Goal: Information Seeking & Learning: Learn about a topic

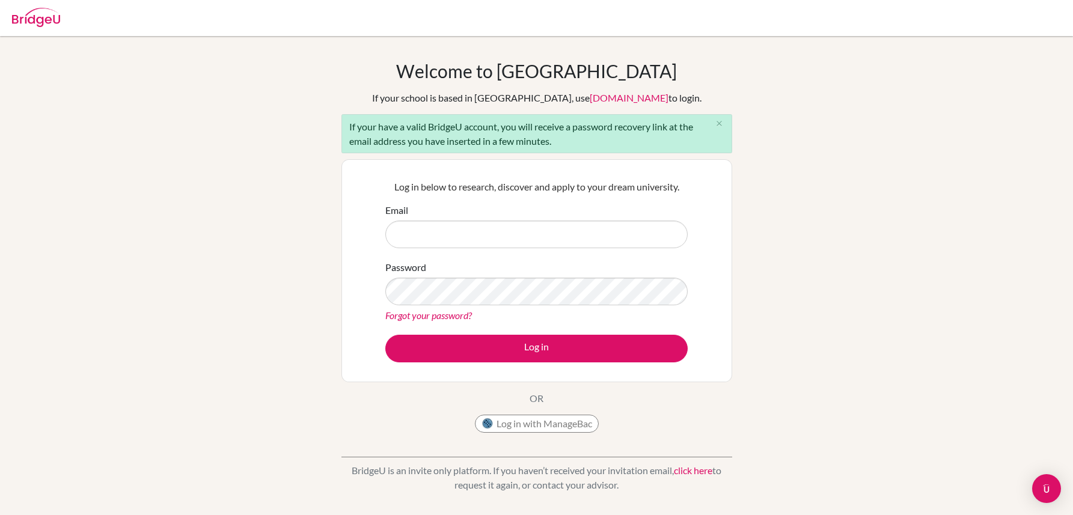
click at [473, 235] on input "Email" at bounding box center [536, 235] width 302 height 28
type input "[EMAIL_ADDRESS][DOMAIN_NAME]"
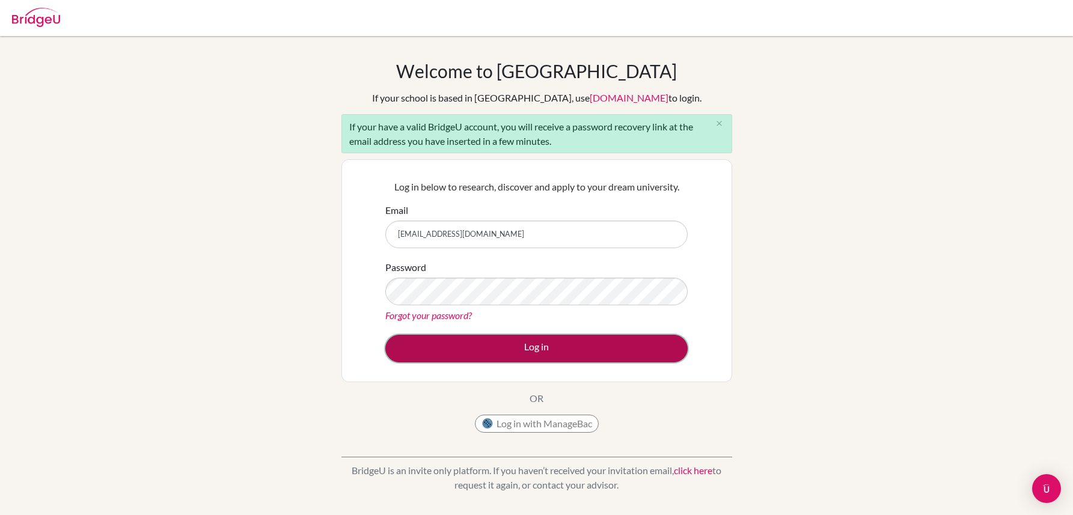
click at [486, 344] on button "Log in" at bounding box center [536, 349] width 302 height 28
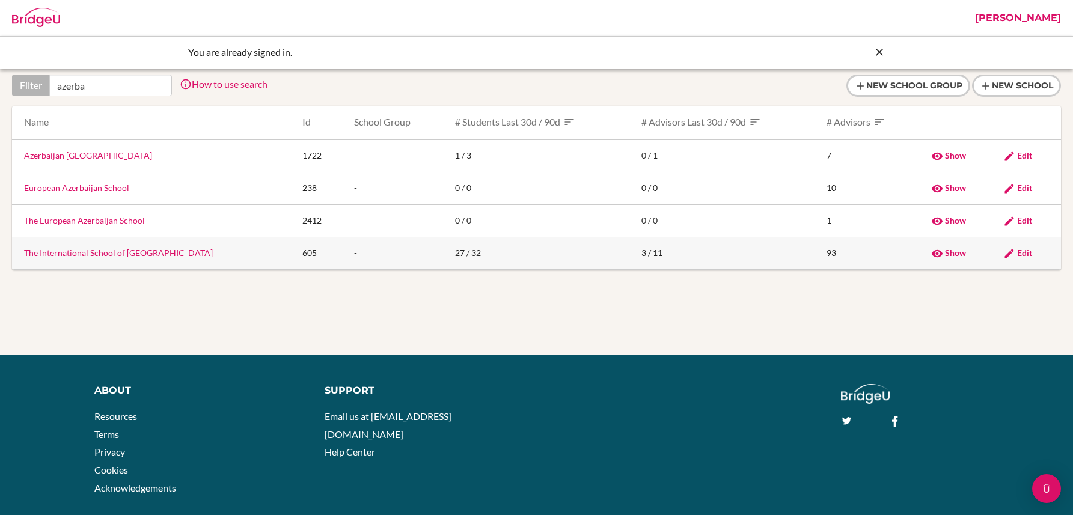
type input "azerba"
click at [81, 252] on link "The International School of Azerbaijan" at bounding box center [118, 253] width 189 height 10
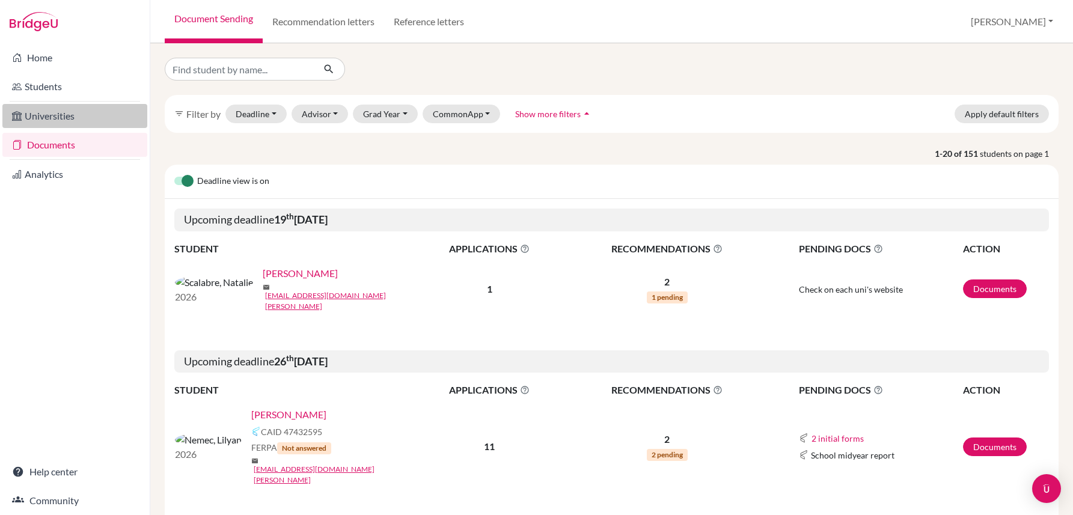
click at [56, 117] on link "Universities" at bounding box center [74, 116] width 145 height 24
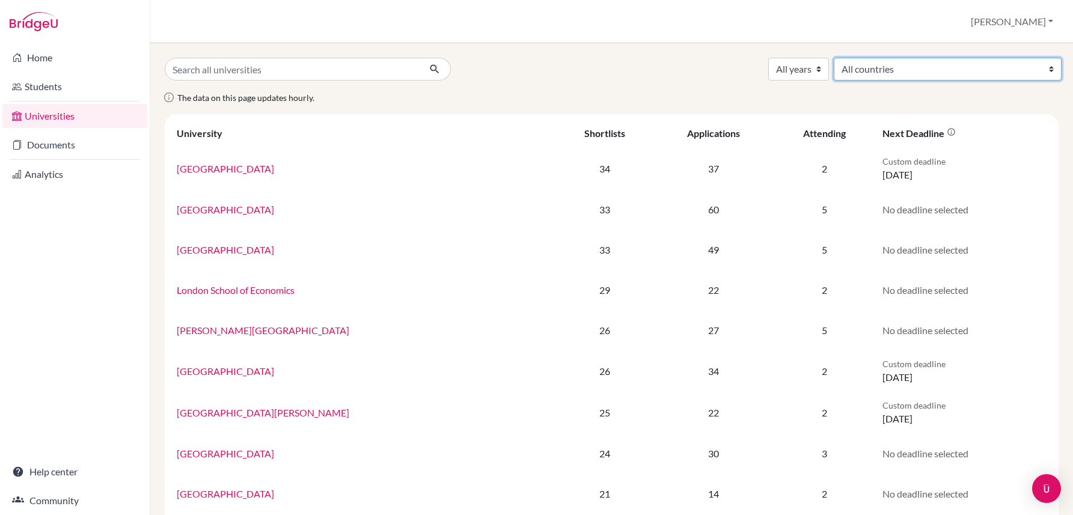
click at [995, 70] on select "All countries Australia Austria Azerbaijan Belgium Brazil Bulgaria Canada China…" at bounding box center [948, 69] width 228 height 23
select select "234"
click at [932, 58] on select "All countries Australia Austria Azerbaijan Belgium Brazil Bulgaria Canada China…" at bounding box center [948, 69] width 228 height 23
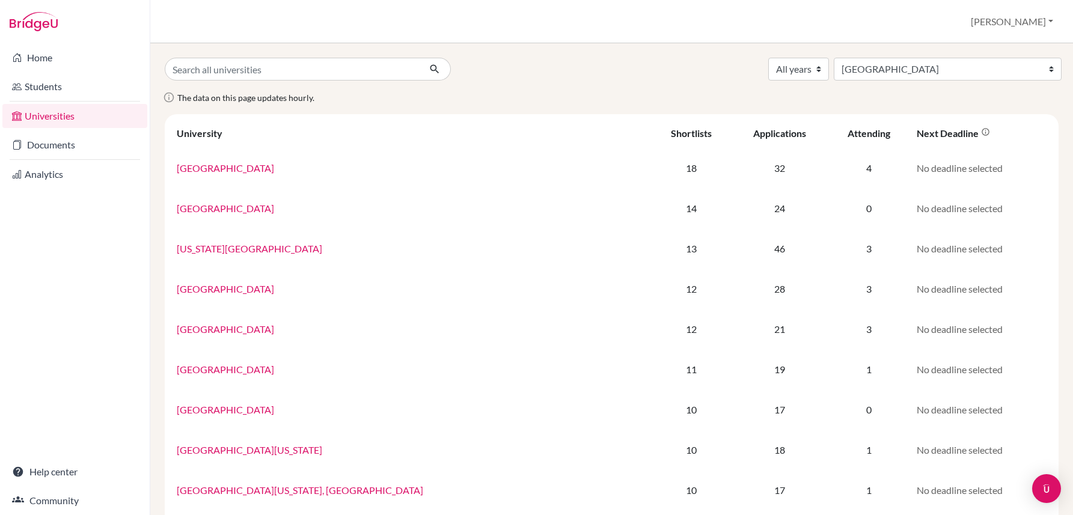
select select "234"
click at [829, 69] on select "All years 2034 2028 2027 2026 2025 2024 2023 2022 2021 2020 2019 2018 2017 2016…" at bounding box center [799, 69] width 61 height 23
select select "2026"
click at [829, 58] on select "All years 2034 2028 2027 2026 2025 2024 2023 2022 2021 2020 2019 2018 2017 2016…" at bounding box center [799, 69] width 61 height 23
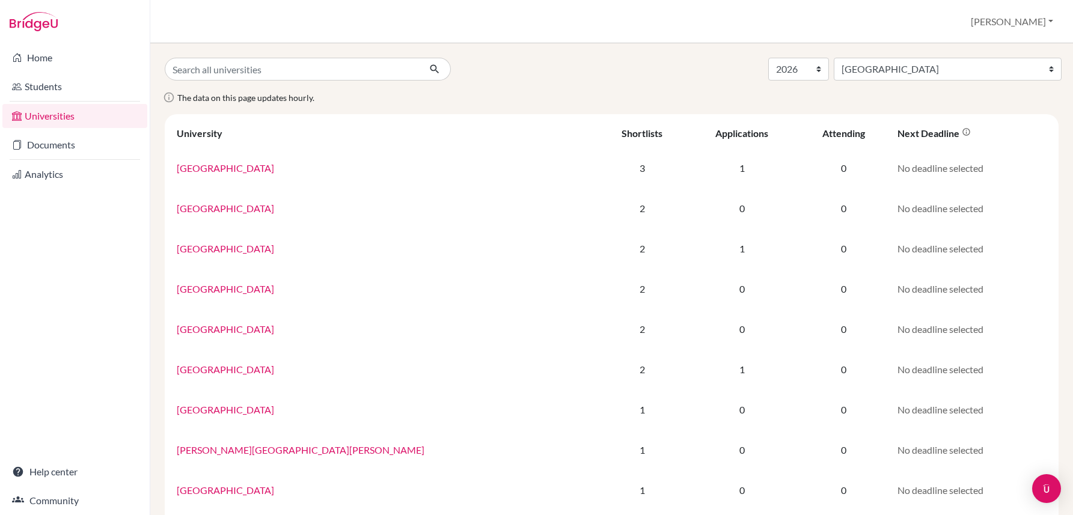
select select "2026"
select select "234"
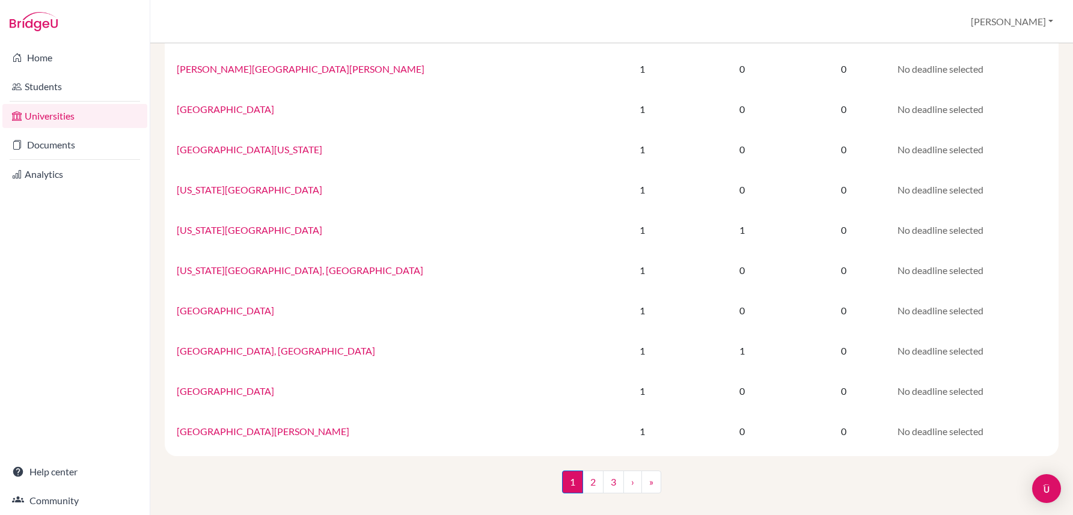
scroll to position [707, 0]
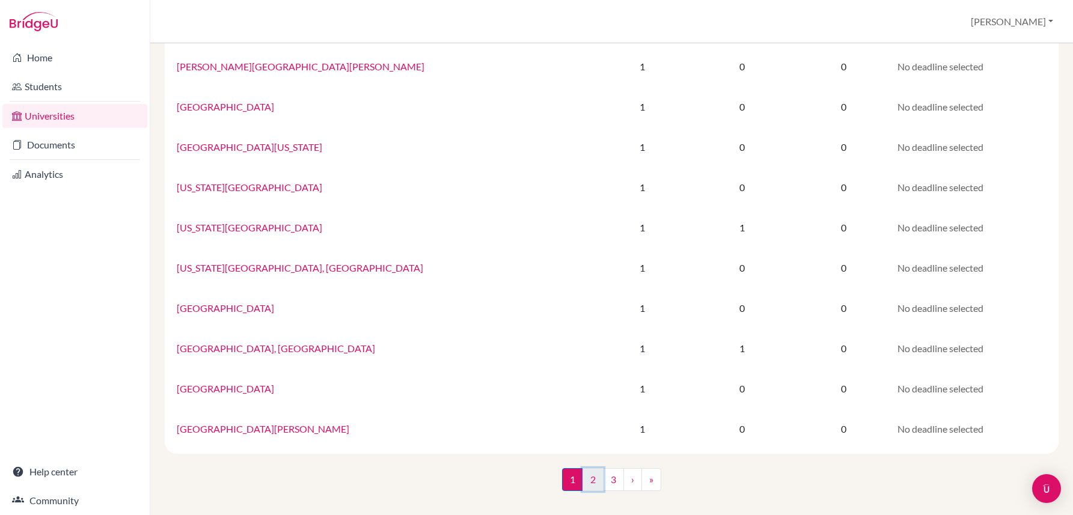
click at [592, 478] on link "2" at bounding box center [593, 479] width 21 height 23
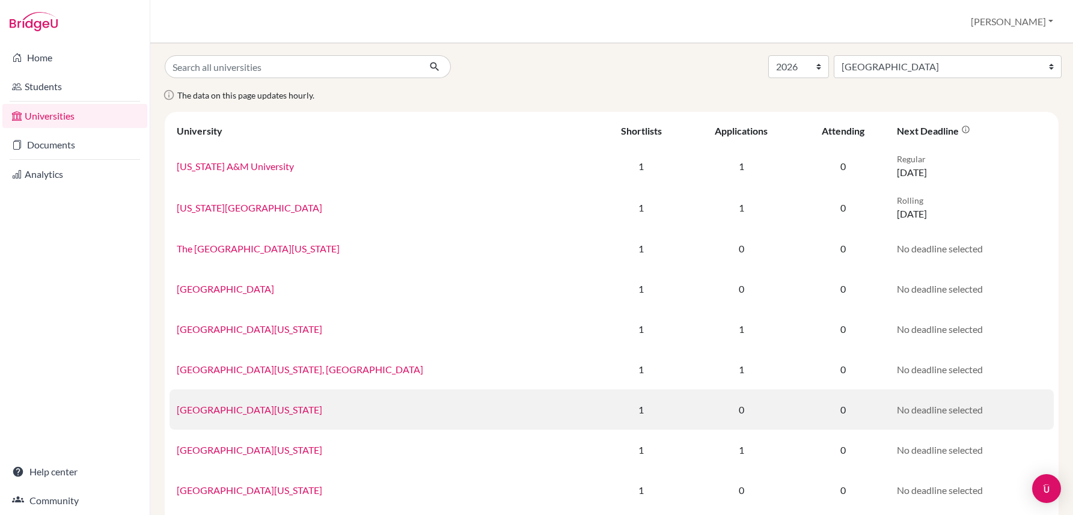
scroll to position [1, 0]
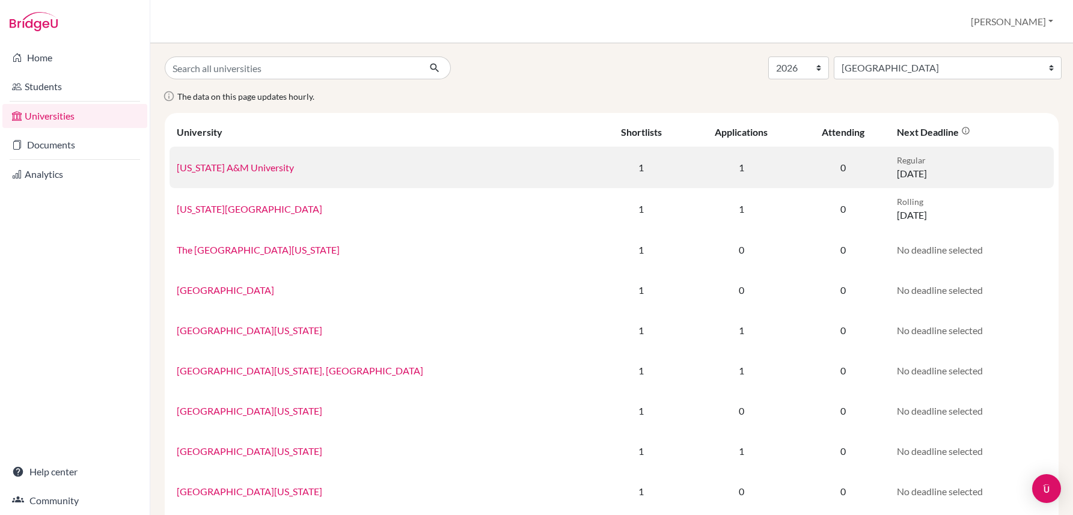
click at [250, 165] on link "[US_STATE] A&M University" at bounding box center [235, 167] width 117 height 11
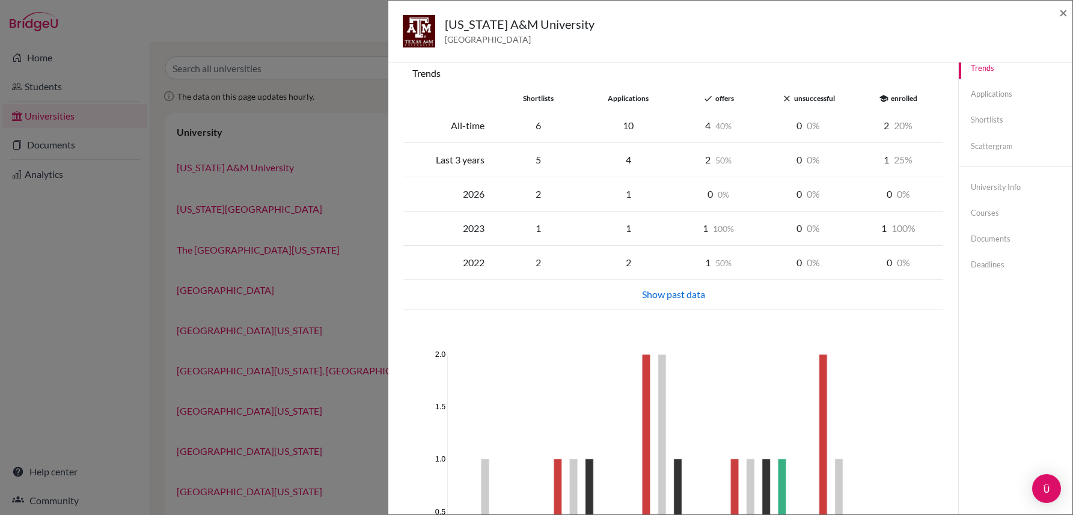
scroll to position [20, 0]
click at [983, 144] on link "Scattergram" at bounding box center [1016, 145] width 114 height 21
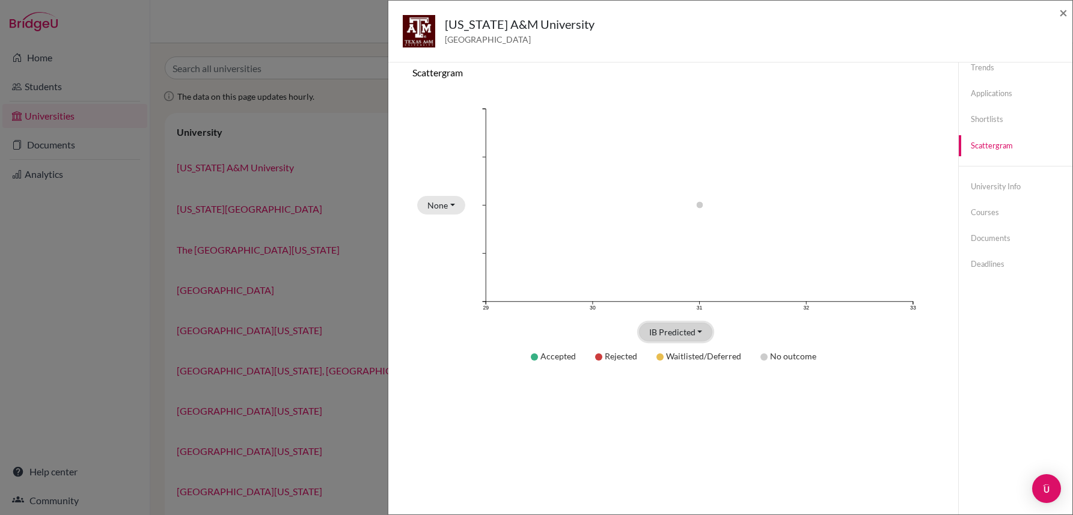
click at [701, 334] on button "IB Predicted" at bounding box center [676, 332] width 74 height 19
click at [873, 348] on div "Accepted Rejected Waitlisted/Deferred No outcome" at bounding box center [674, 356] width 522 height 29
click at [452, 208] on button "None" at bounding box center [441, 205] width 48 height 19
click at [1064, 13] on span "×" at bounding box center [1064, 12] width 8 height 17
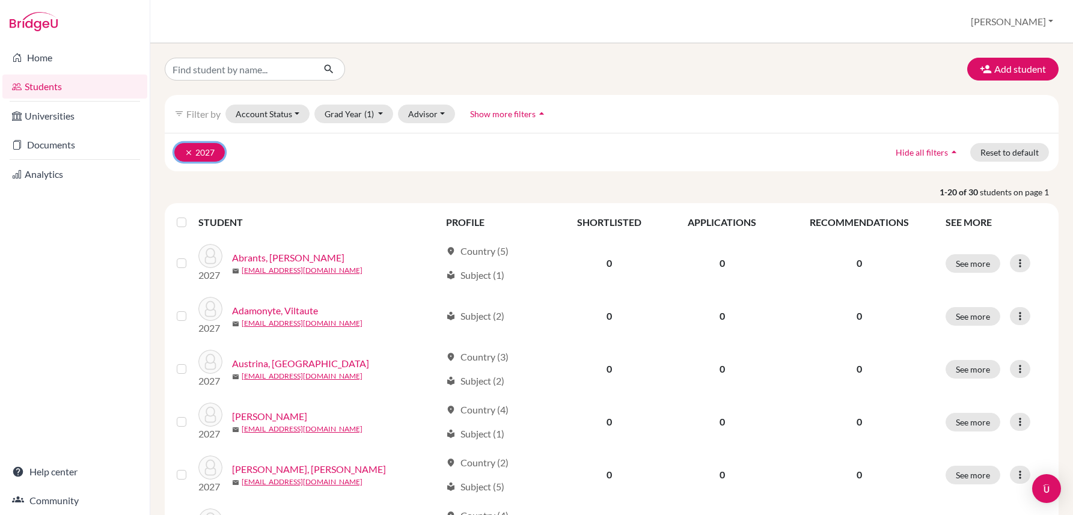
click at [188, 153] on icon "clear" at bounding box center [189, 153] width 8 height 8
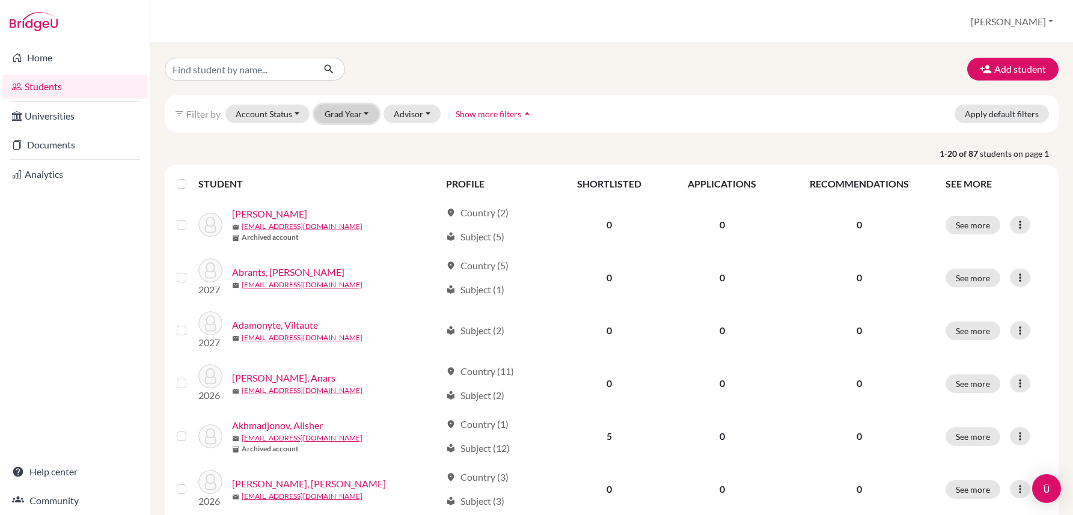
click at [341, 114] on button "Grad Year" at bounding box center [347, 114] width 65 height 19
click at [336, 182] on span "2026" at bounding box center [341, 178] width 22 height 14
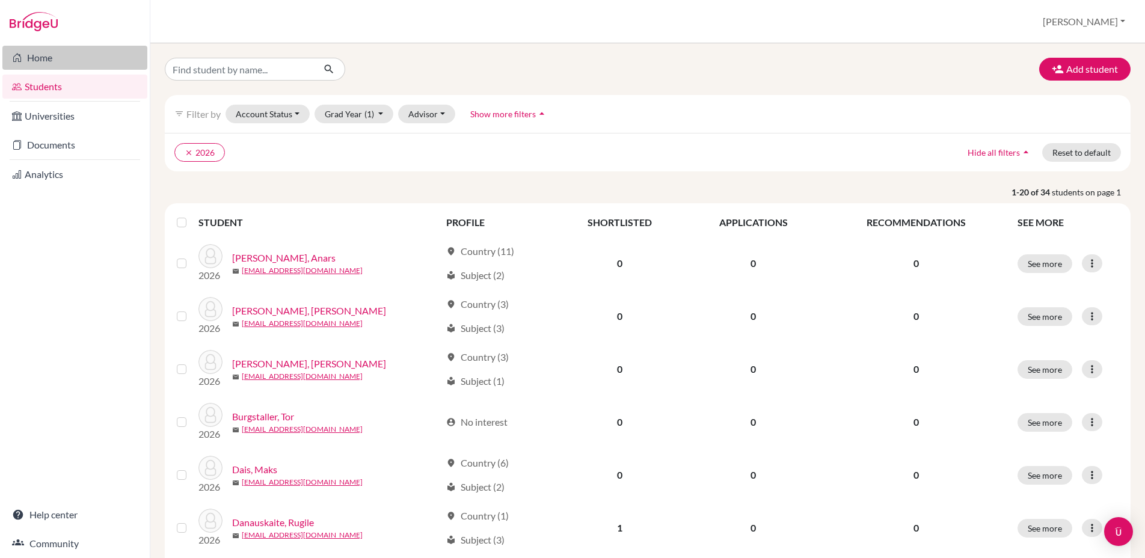
click at [42, 61] on link "Home" at bounding box center [74, 58] width 145 height 24
